Goal: Transaction & Acquisition: Register for event/course

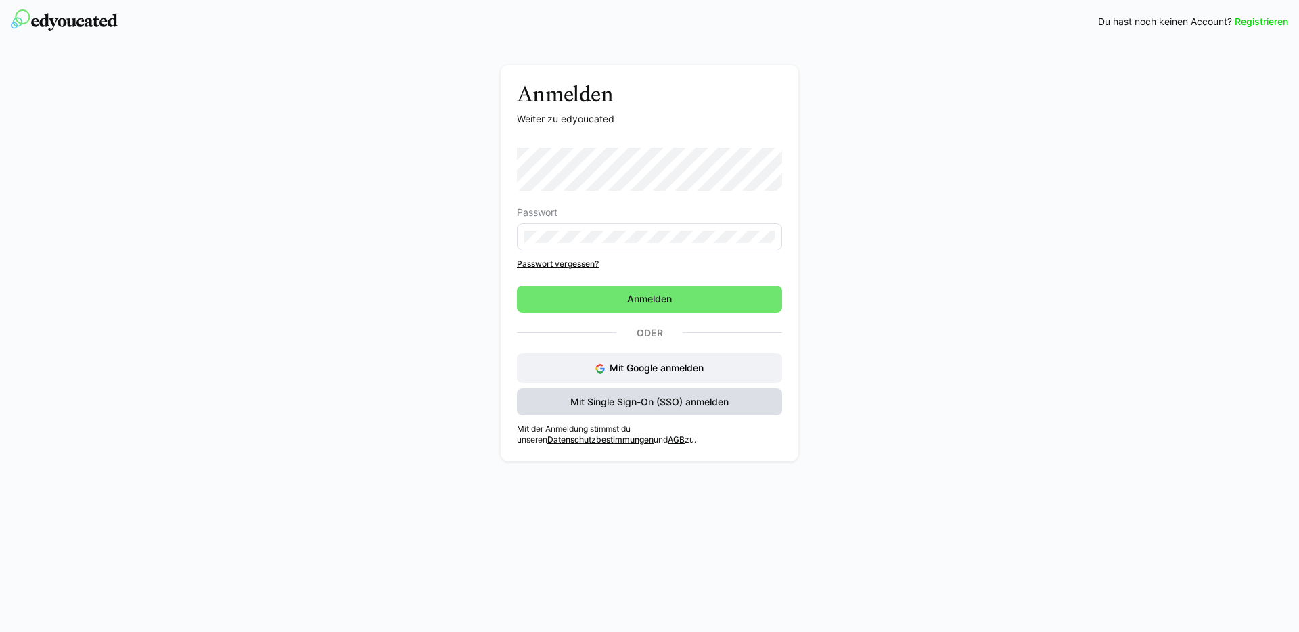
click at [662, 401] on span "Mit Single Sign-On (SSO) anmelden" at bounding box center [649, 402] width 162 height 14
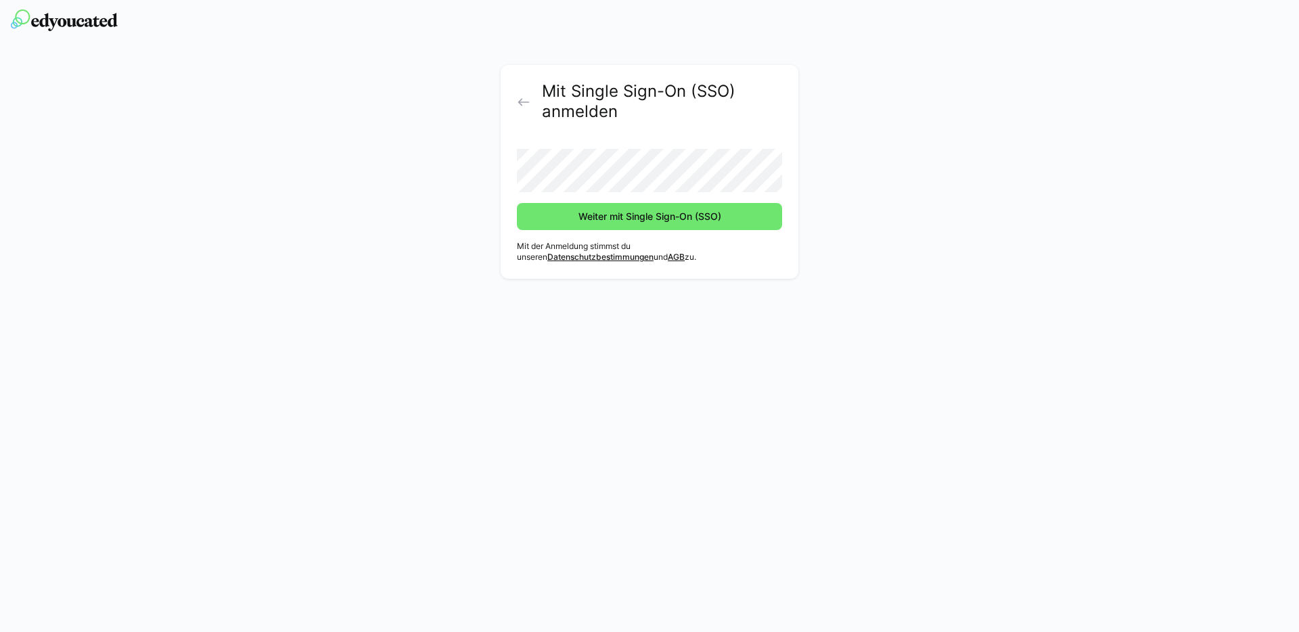
click at [517, 203] on button "Weiter mit Single Sign-On (SSO)" at bounding box center [649, 216] width 265 height 27
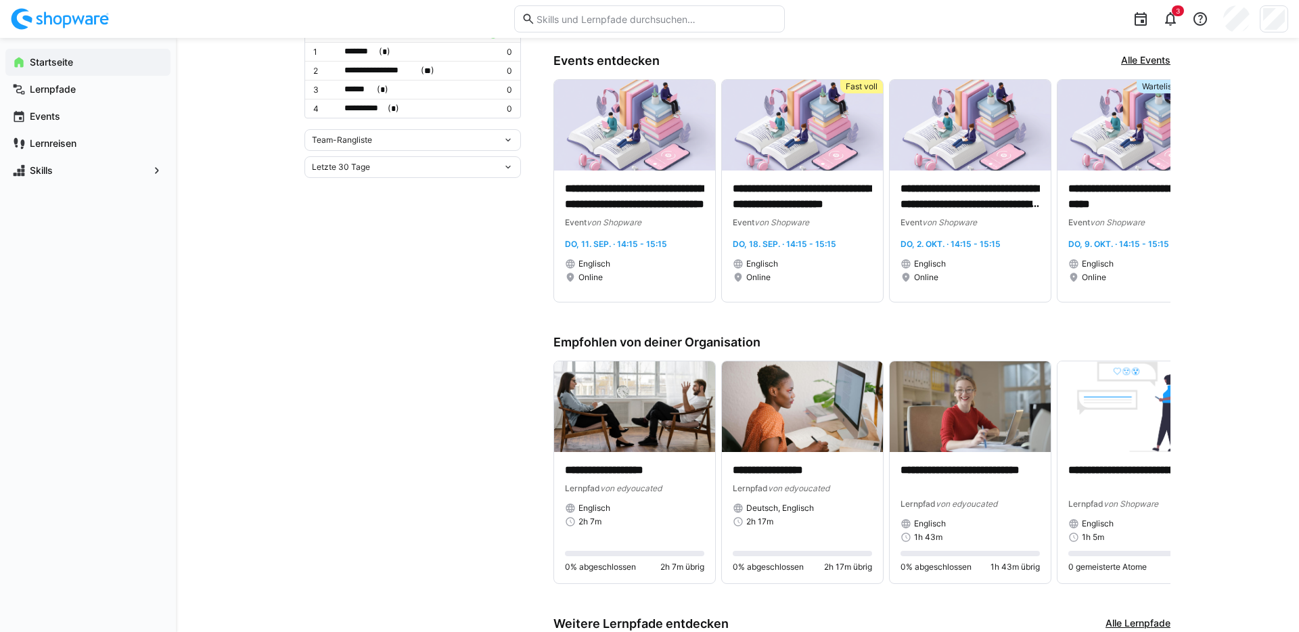
scroll to position [417, 0]
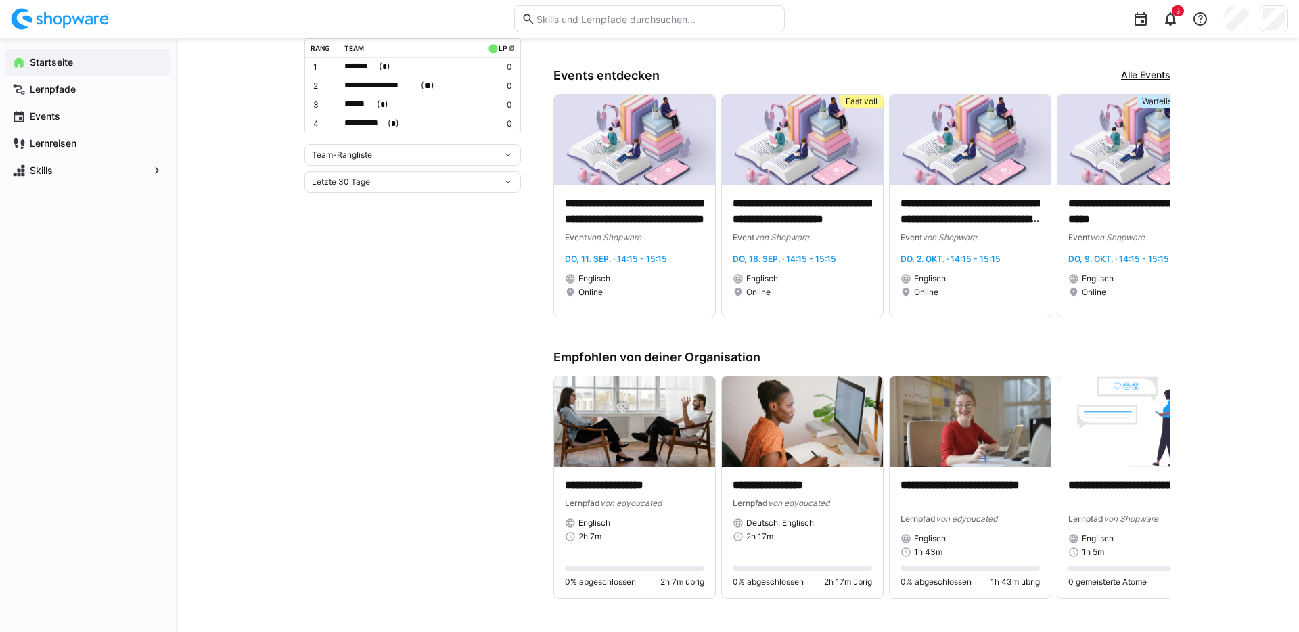
click at [1154, 75] on link "Alle Events" at bounding box center [1145, 75] width 49 height 15
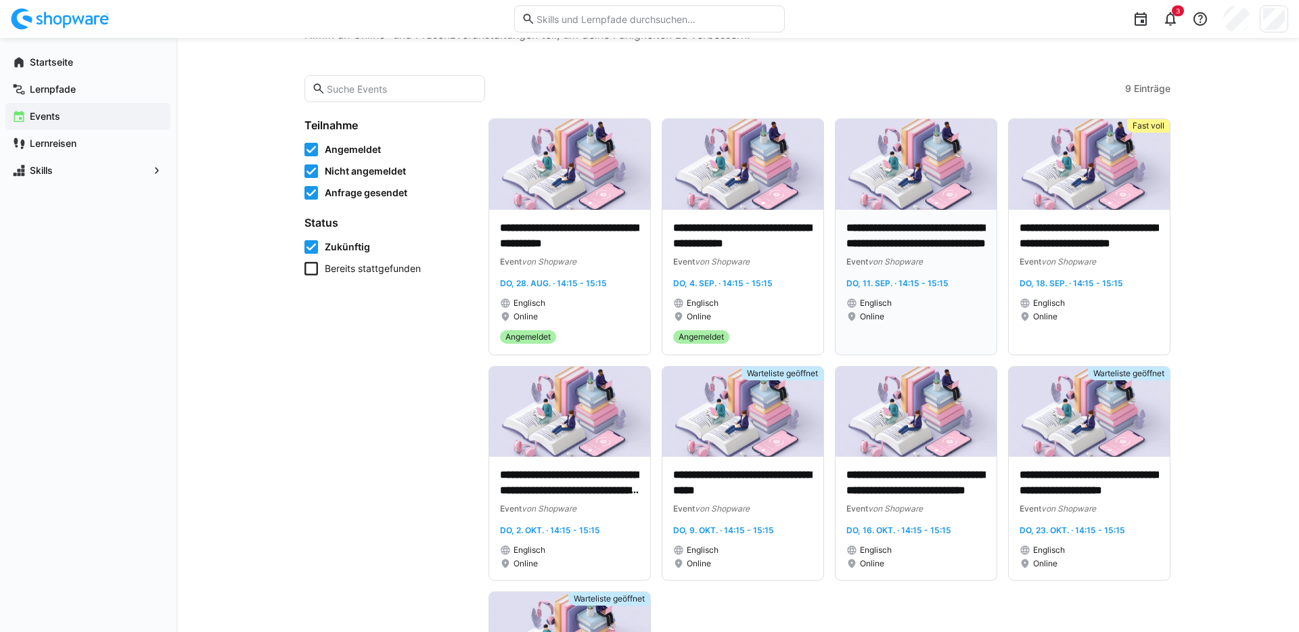
scroll to position [74, 0]
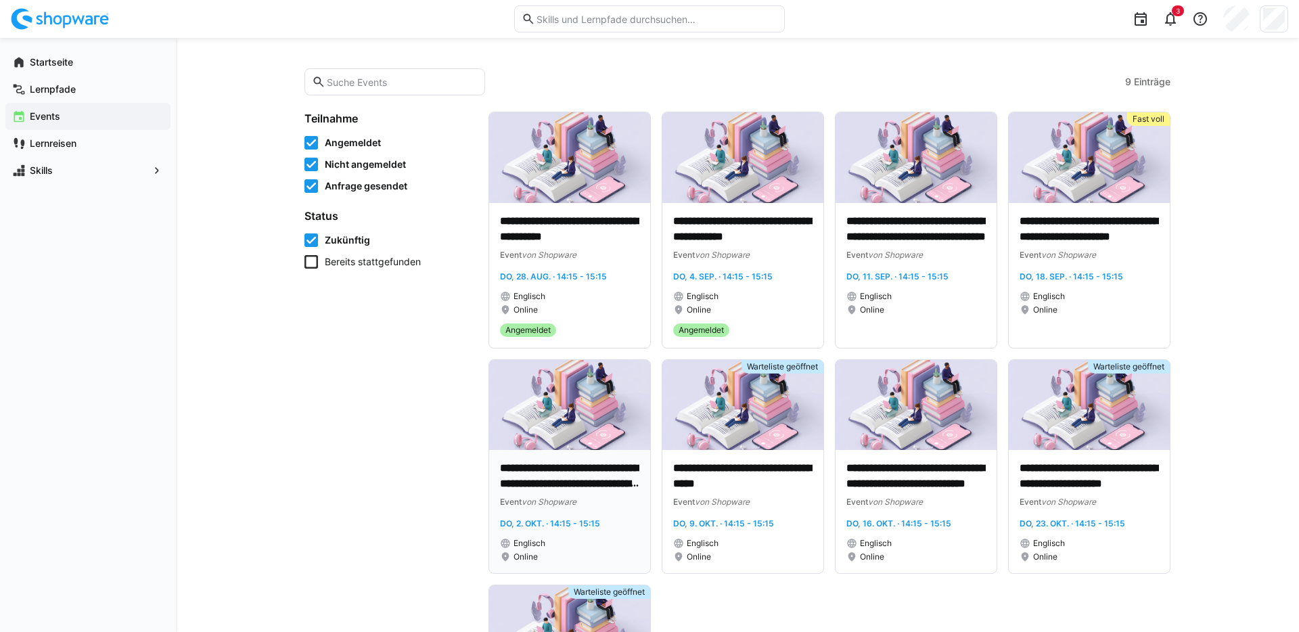
click at [577, 448] on img at bounding box center [569, 405] width 161 height 91
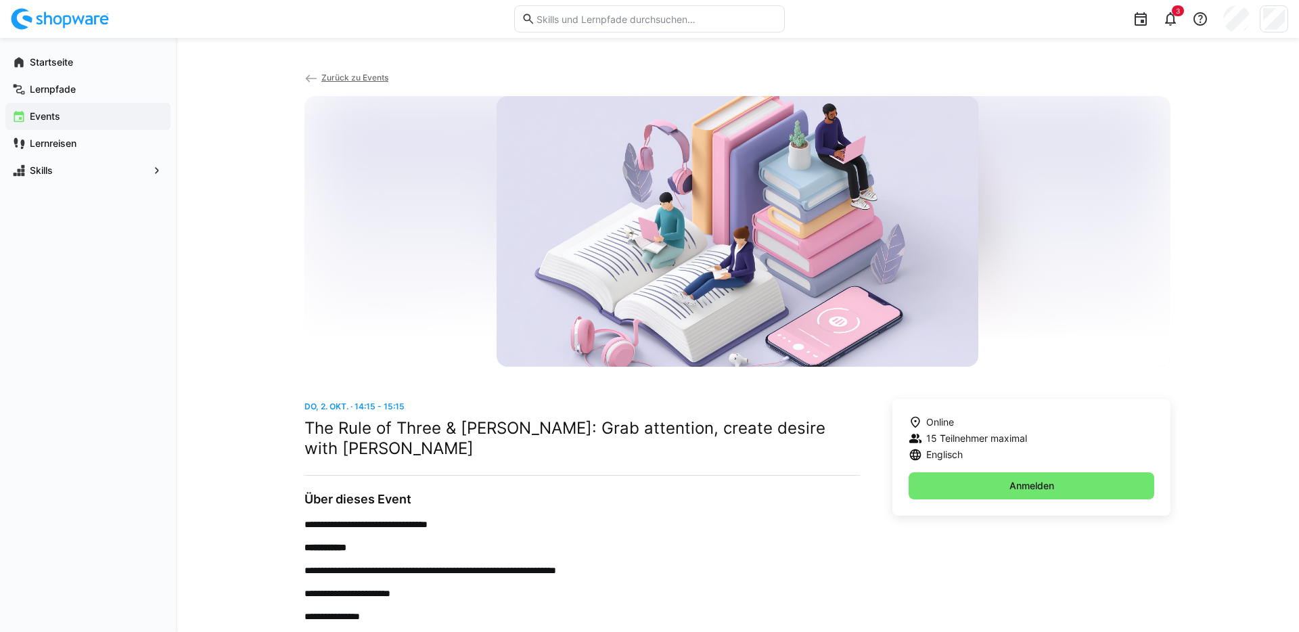
scroll to position [5, 0]
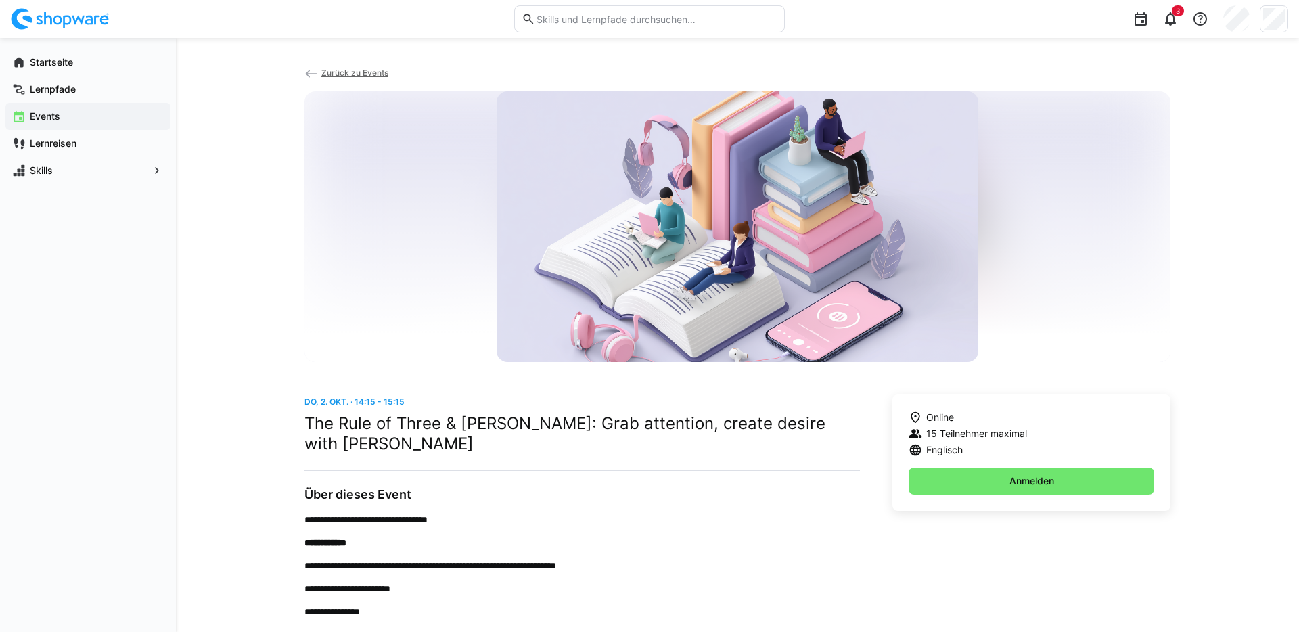
click at [348, 76] on span "Zurück zu Events" at bounding box center [354, 73] width 67 height 10
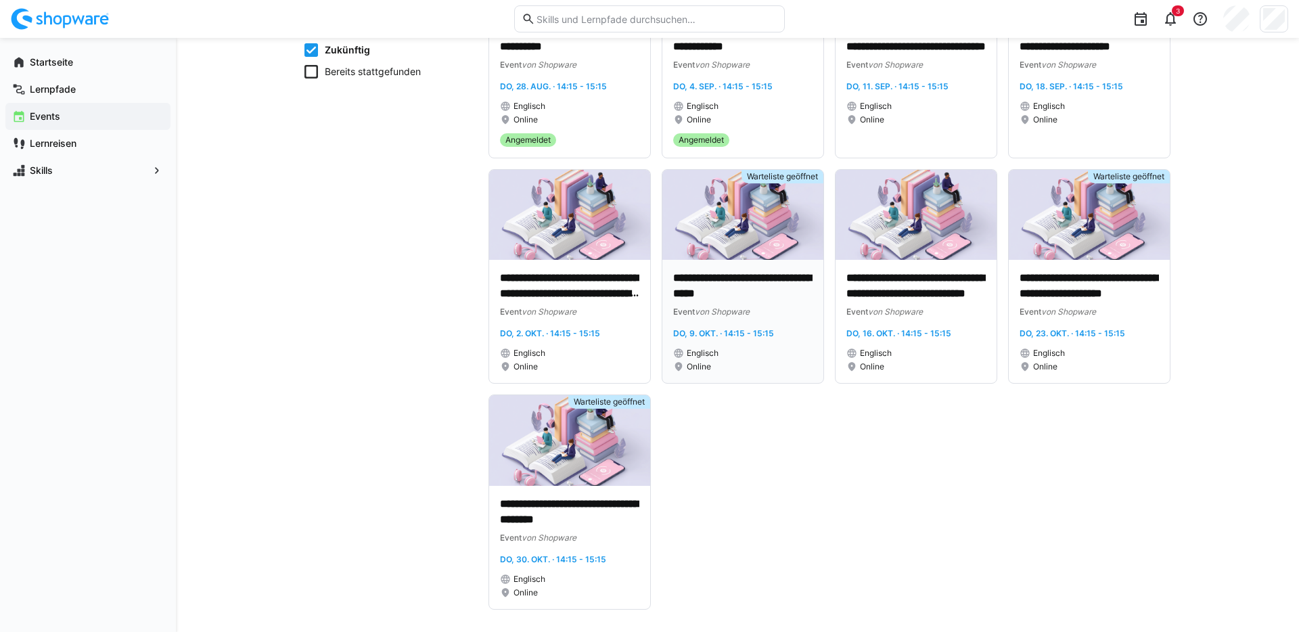
scroll to position [269, 0]
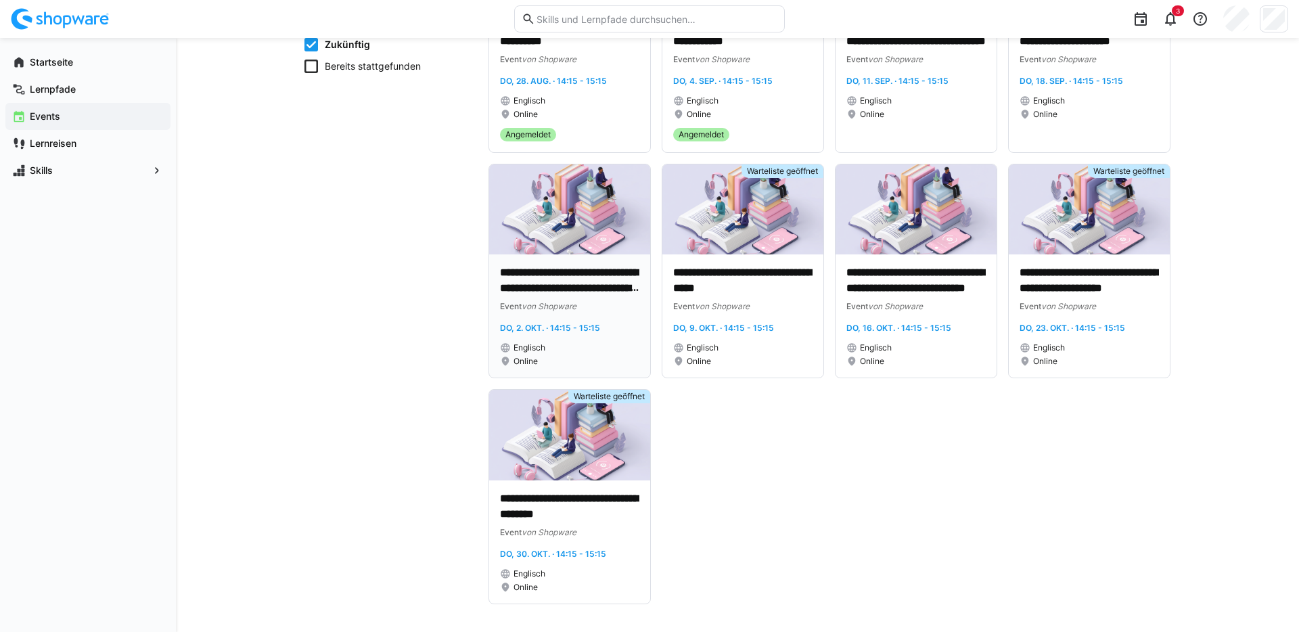
click at [593, 291] on p "**********" at bounding box center [569, 280] width 139 height 31
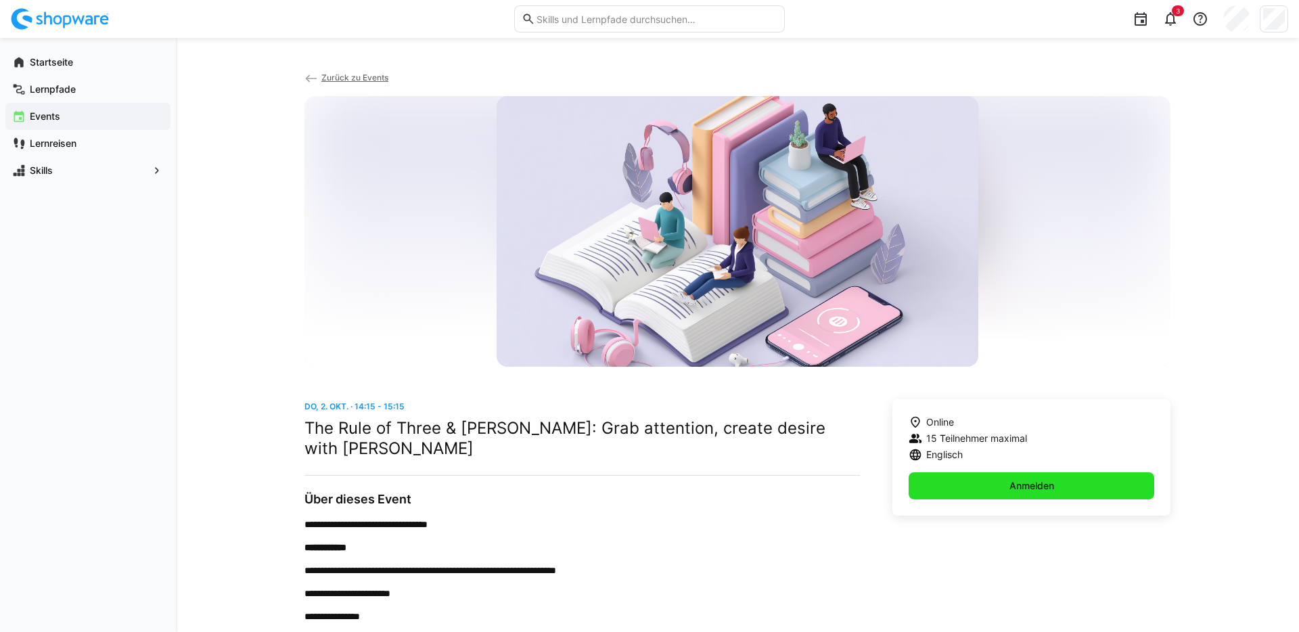
click at [978, 487] on span "Anmelden" at bounding box center [1032, 485] width 246 height 27
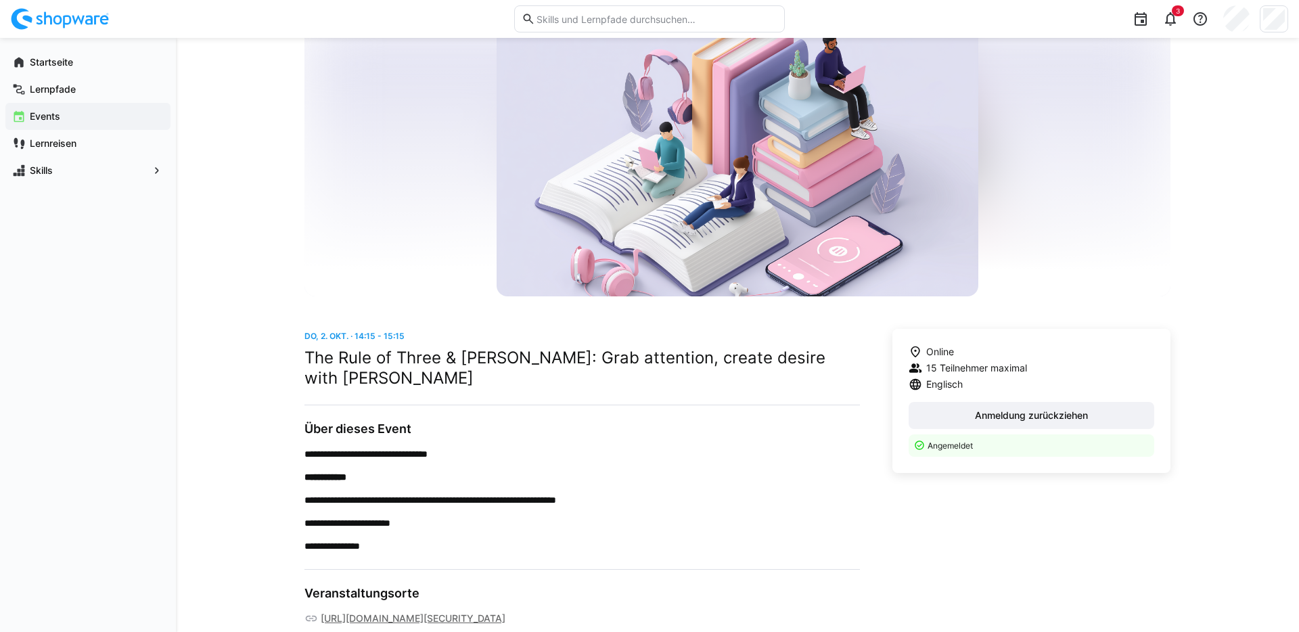
scroll to position [168, 0]
